Goal: Task Accomplishment & Management: Manage account settings

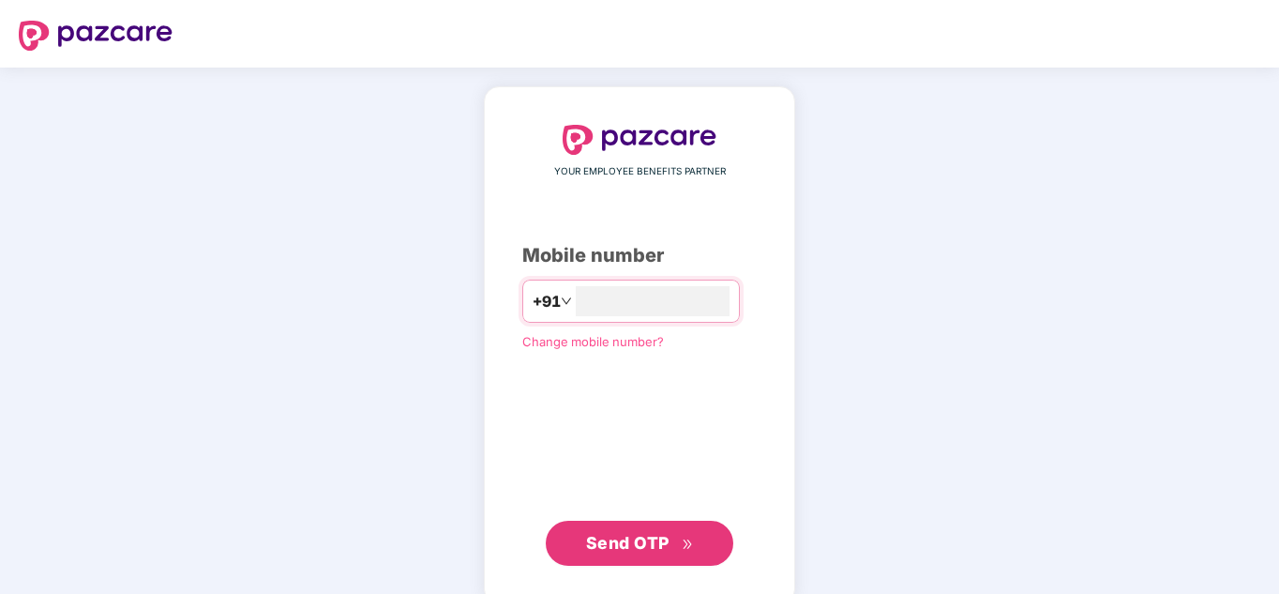
type input "*"
type input "**********"
click at [652, 526] on button "Send OTP" at bounding box center [640, 542] width 188 height 45
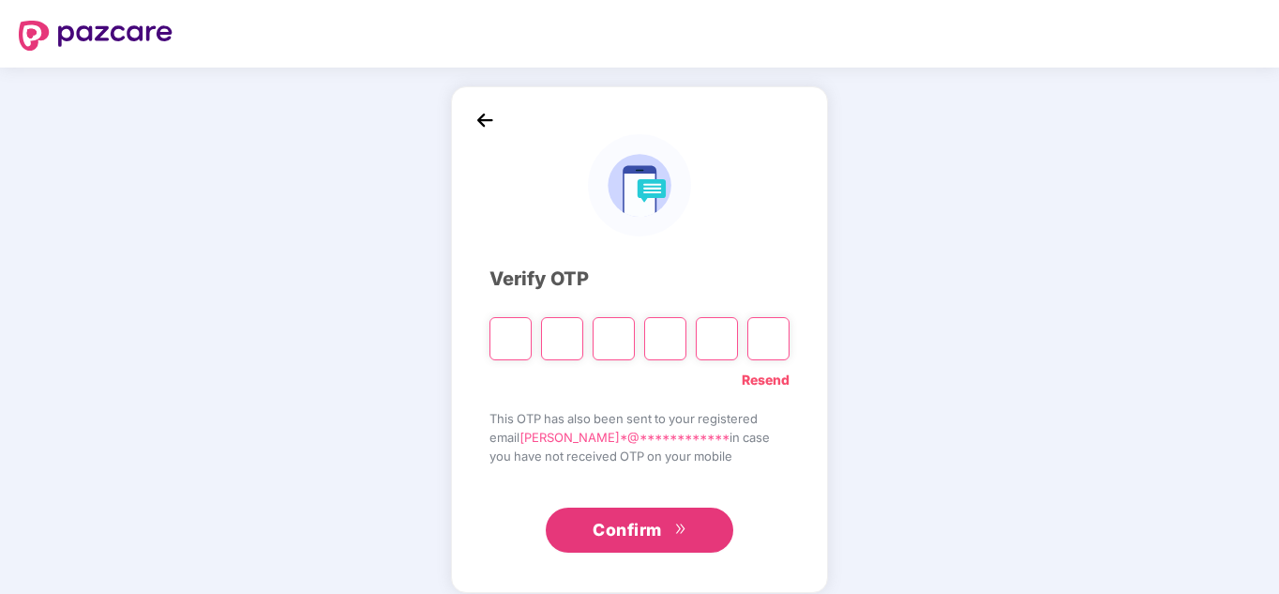
type input "*"
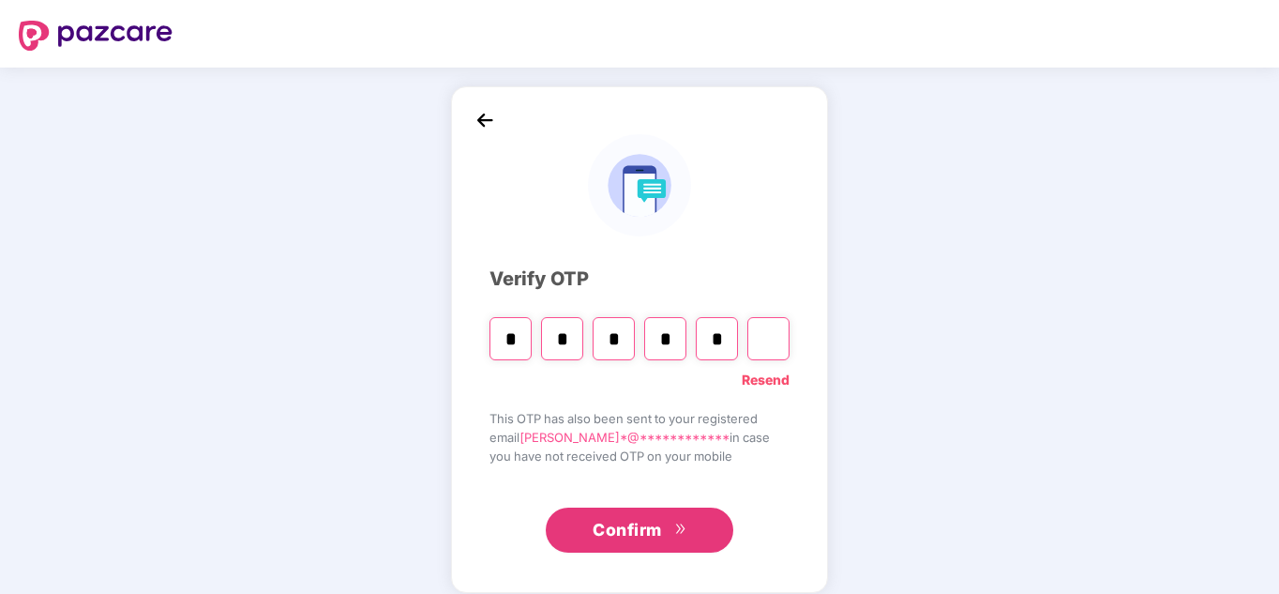
type input "*"
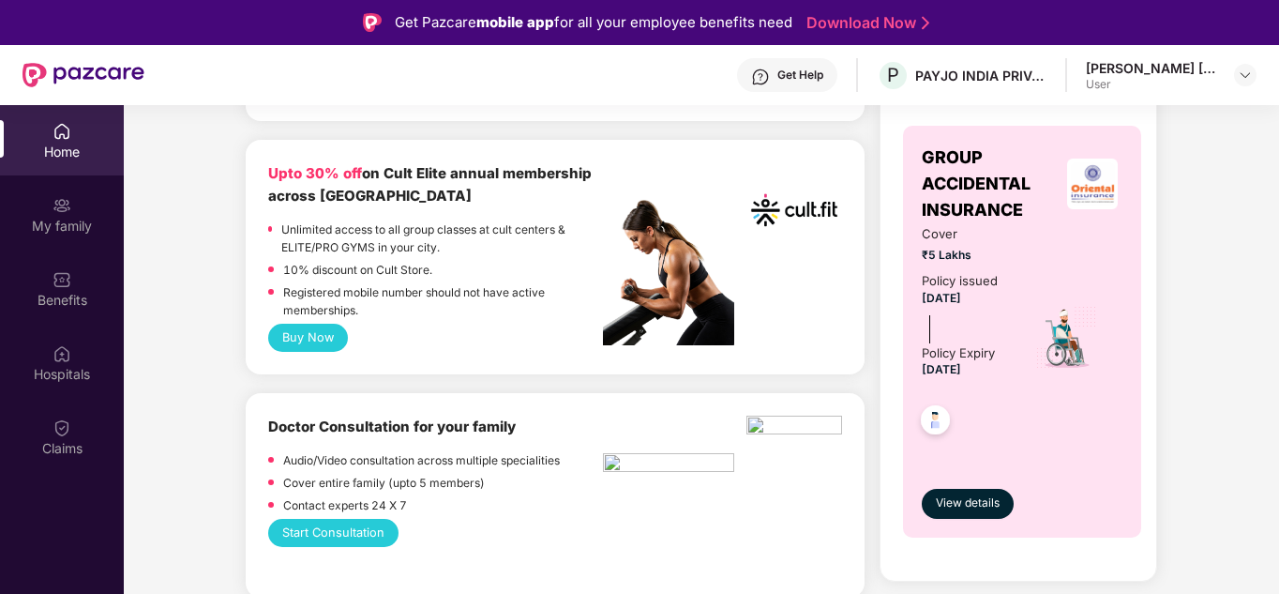
scroll to position [563, 0]
